Goal: Find specific page/section

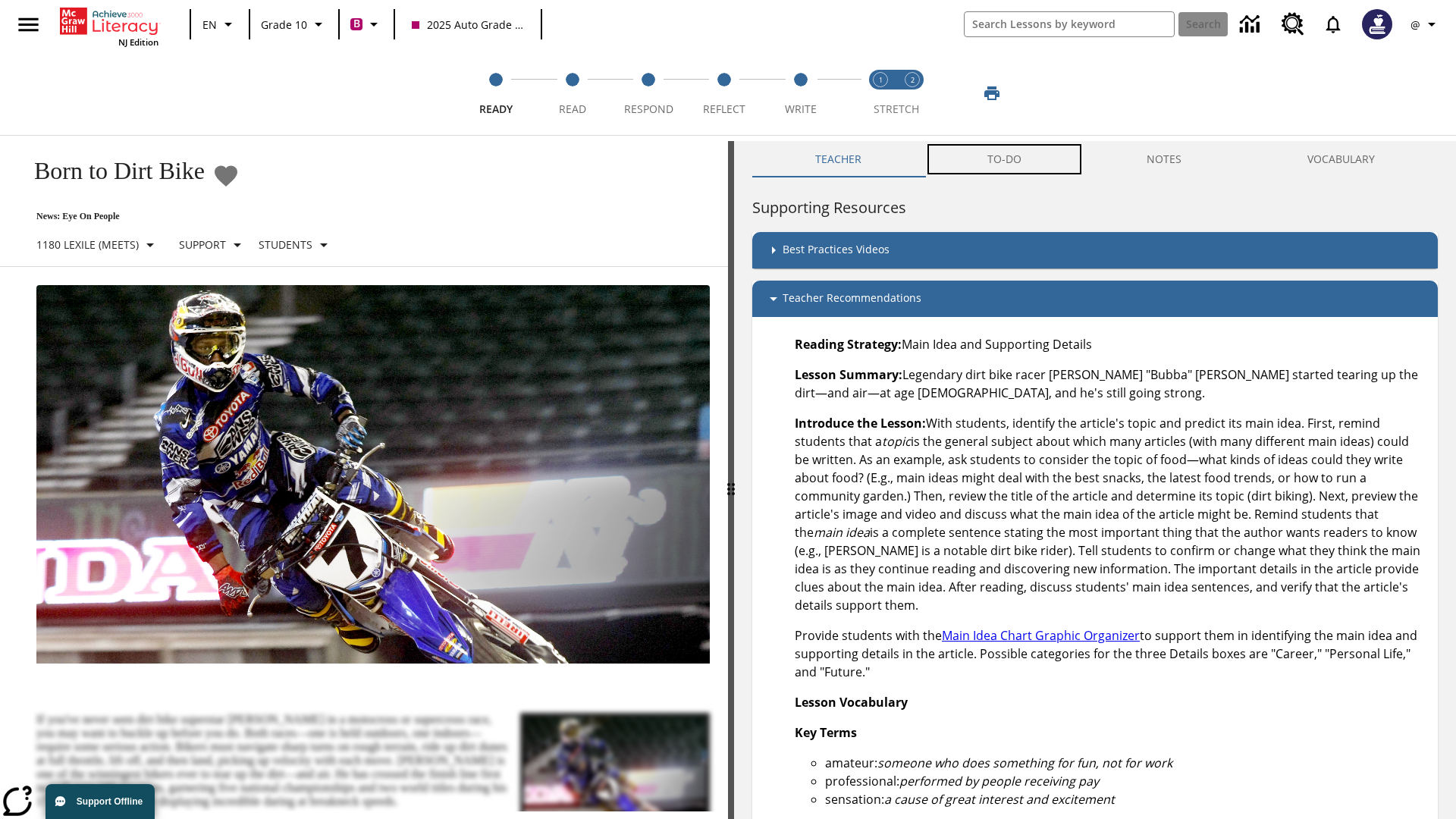
click at [1004, 160] on button "TO-DO" at bounding box center [1004, 160] width 160 height 36
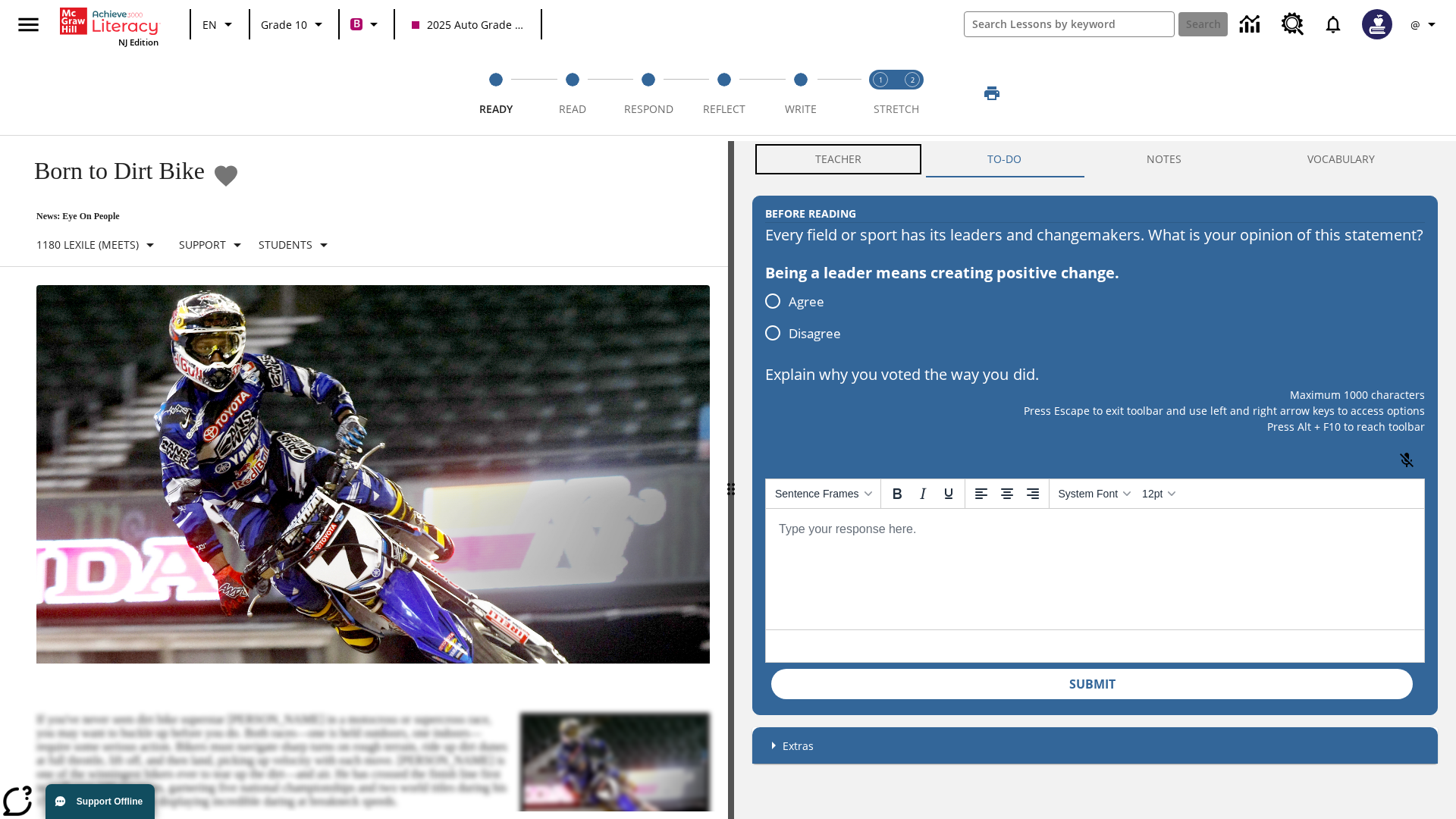
scroll to position [1, 0]
